Goal: Check status

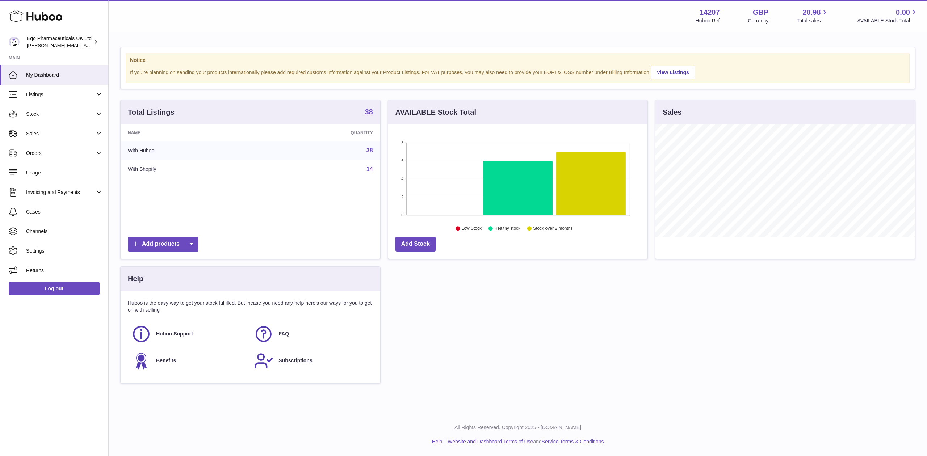
scroll to position [113, 259]
click at [48, 148] on link "Orders" at bounding box center [54, 153] width 108 height 20
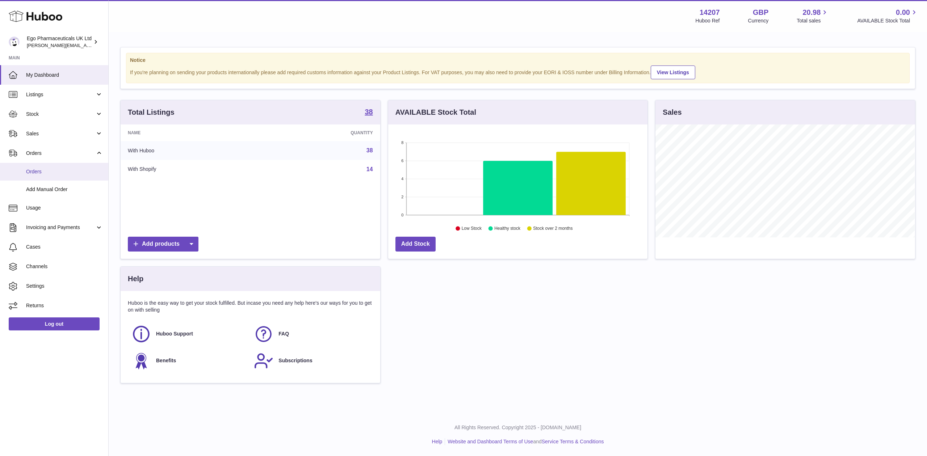
click at [36, 174] on span "Orders" at bounding box center [64, 171] width 77 height 7
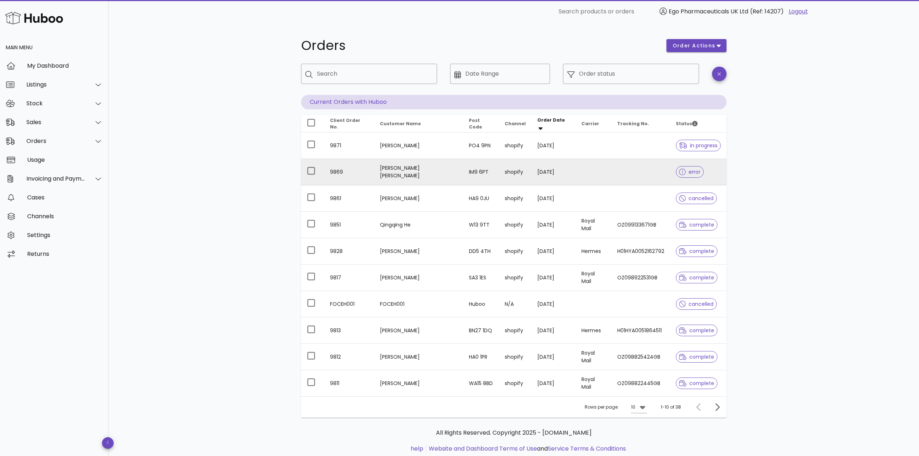
click at [685, 174] on span "error" at bounding box center [689, 171] width 21 height 5
